Goal: Information Seeking & Learning: Learn about a topic

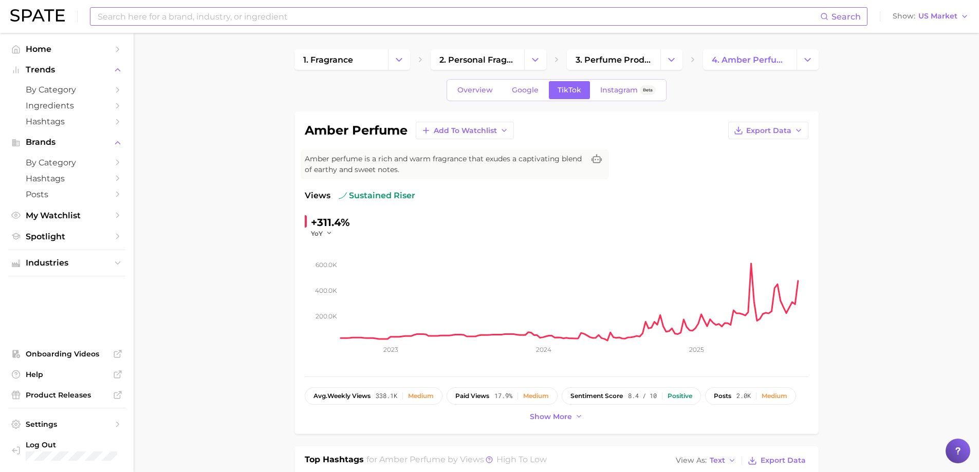
click at [254, 13] on input at bounding box center [458, 16] width 723 height 17
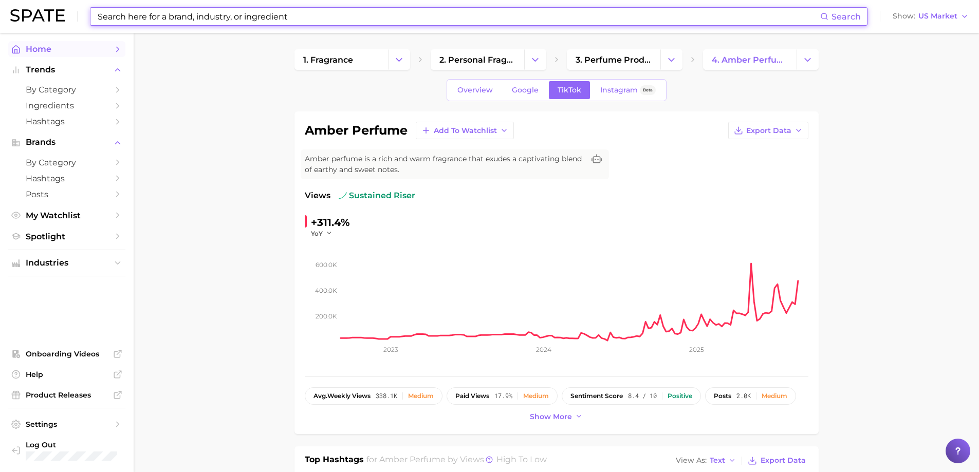
click at [47, 49] on span "Home" at bounding box center [67, 49] width 82 height 10
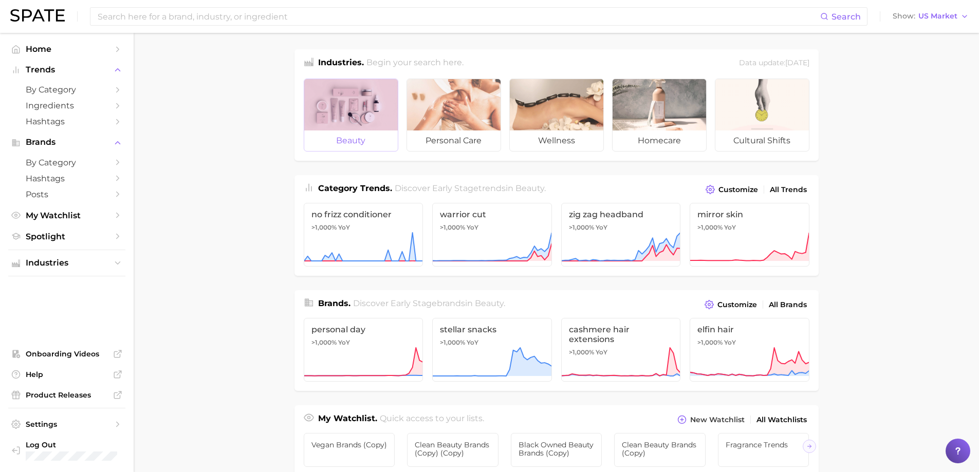
click at [352, 106] on div at bounding box center [351, 104] width 94 height 51
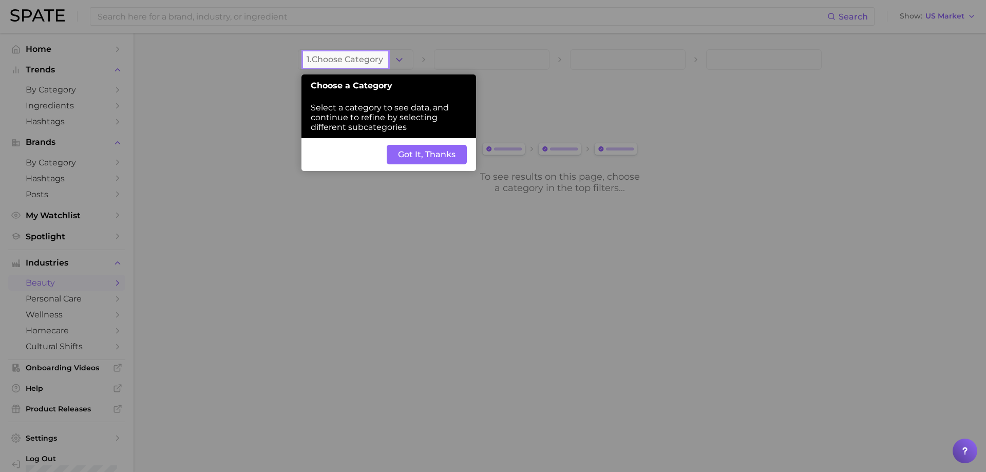
click at [422, 157] on button "Got It, Thanks" at bounding box center [427, 155] width 80 height 20
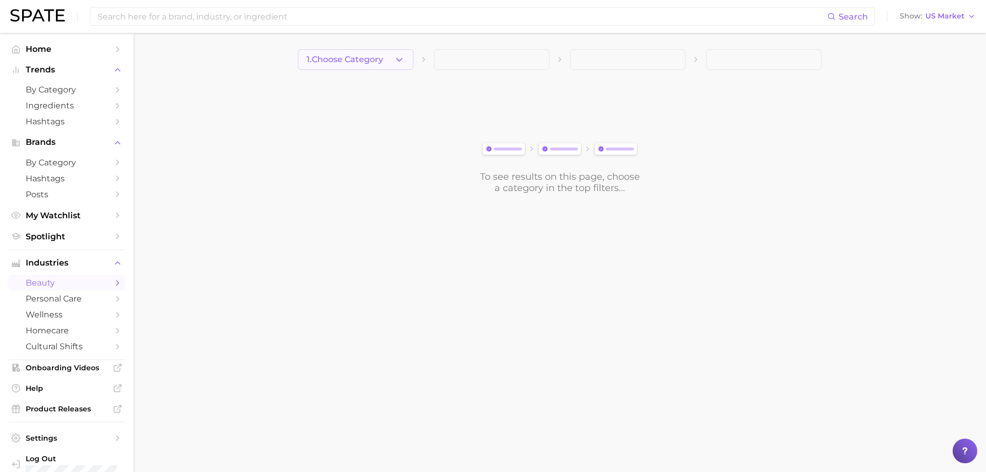
click at [398, 63] on icon "button" at bounding box center [399, 59] width 11 height 11
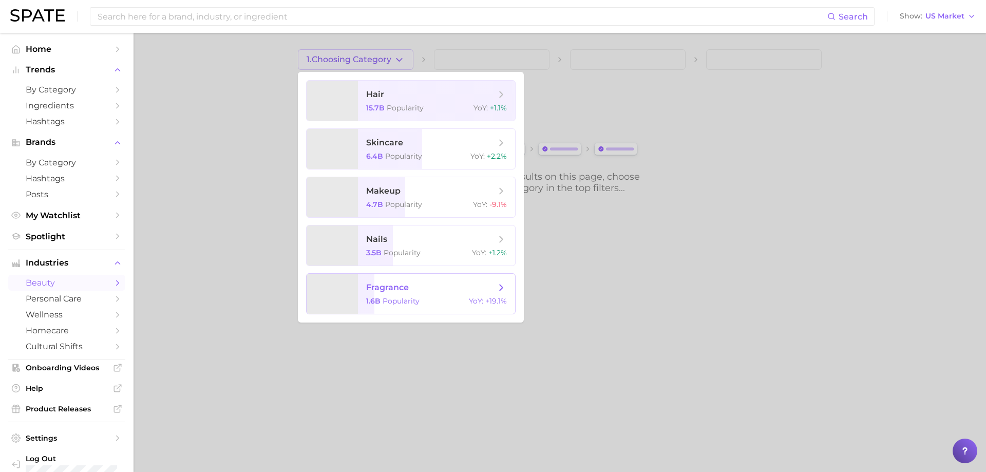
click at [372, 287] on span "fragrance" at bounding box center [387, 288] width 43 height 10
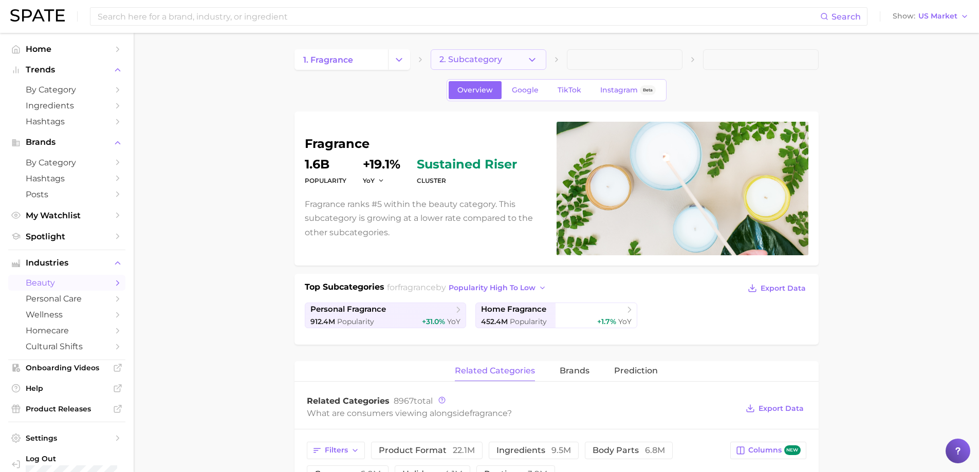
click at [536, 60] on icon "button" at bounding box center [532, 59] width 11 height 11
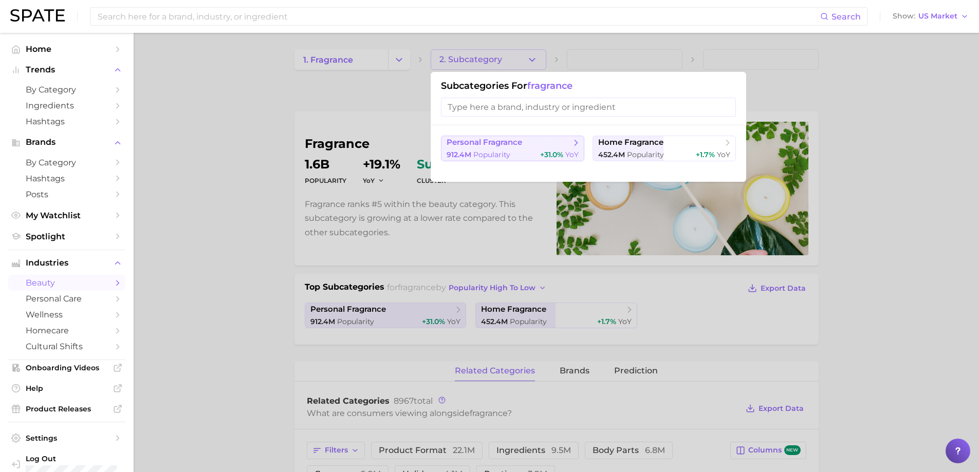
click at [522, 148] on button "personal fragrance 912.4m Popularity +31.0% YoY" at bounding box center [512, 149] width 143 height 26
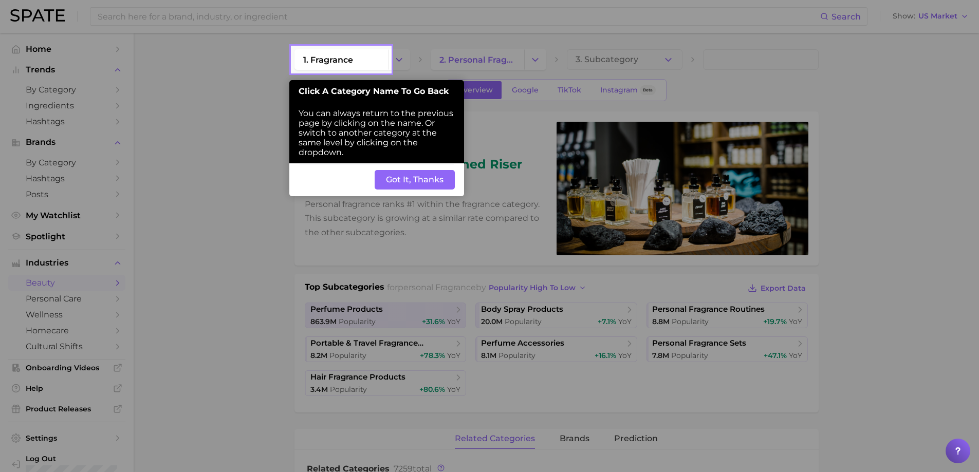
click at [390, 177] on button "Got It, Thanks" at bounding box center [415, 180] width 80 height 20
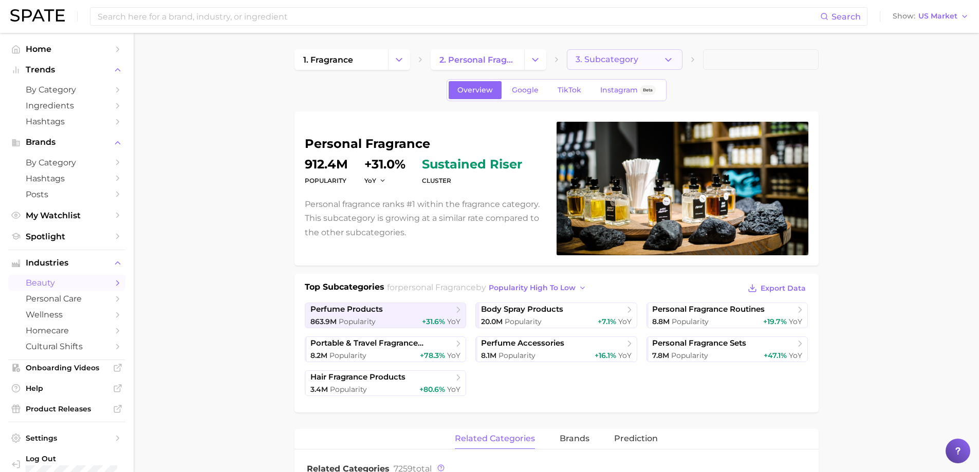
click at [671, 58] on icon "button" at bounding box center [668, 59] width 11 height 11
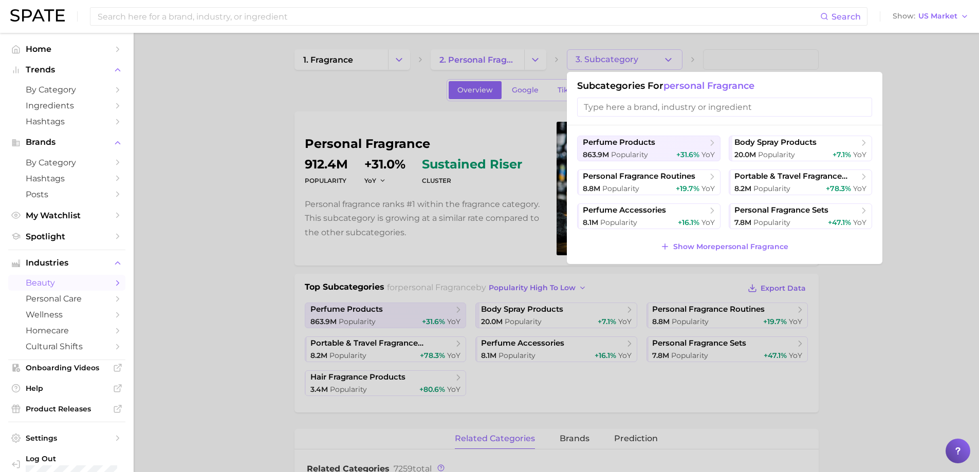
click at [249, 150] on div at bounding box center [489, 236] width 979 height 472
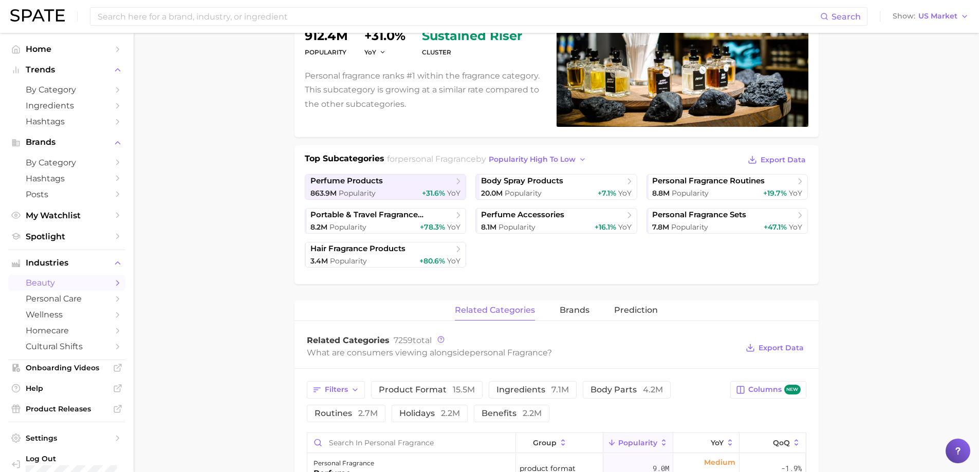
scroll to position [51, 0]
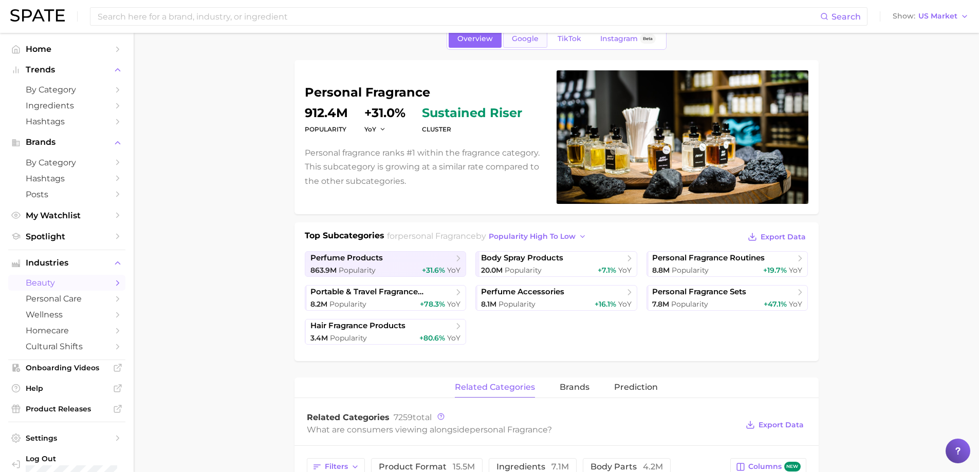
click at [528, 39] on span "Google" at bounding box center [525, 38] width 27 height 9
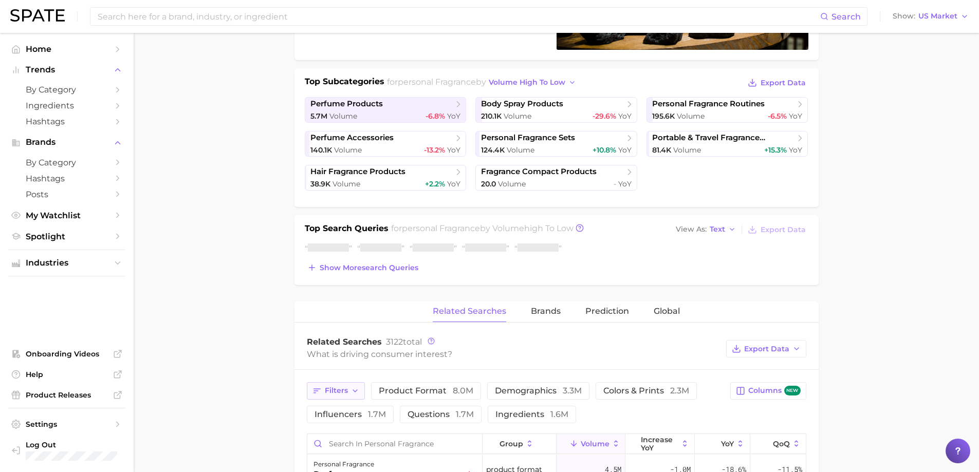
scroll to position [360, 0]
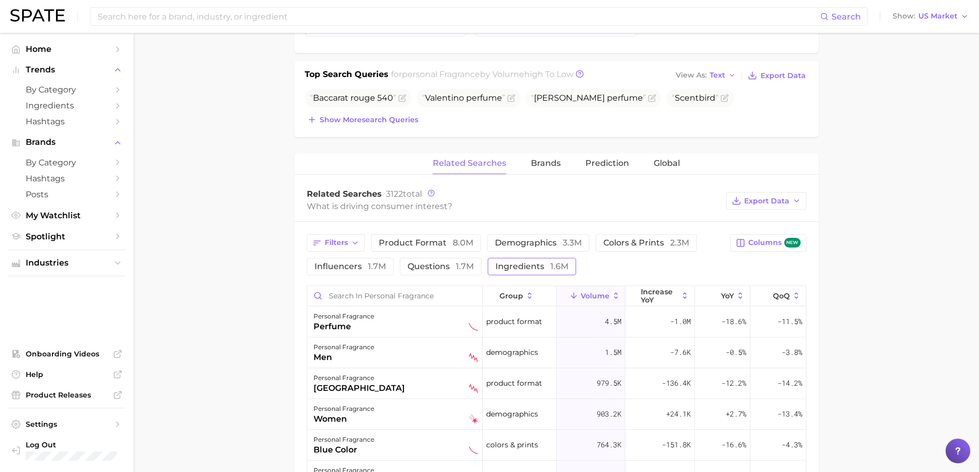
click at [518, 262] on span "ingredients 1.6m" at bounding box center [531, 267] width 73 height 10
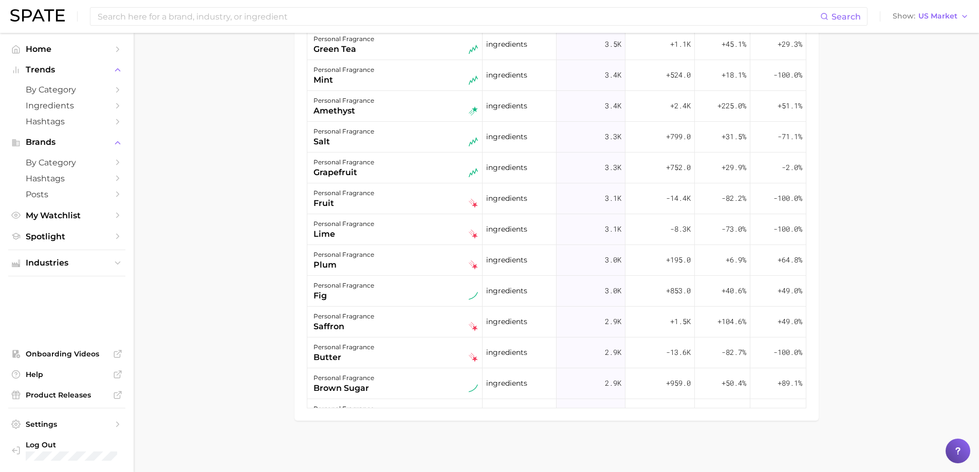
scroll to position [2261, 0]
